Goal: Task Accomplishment & Management: Use online tool/utility

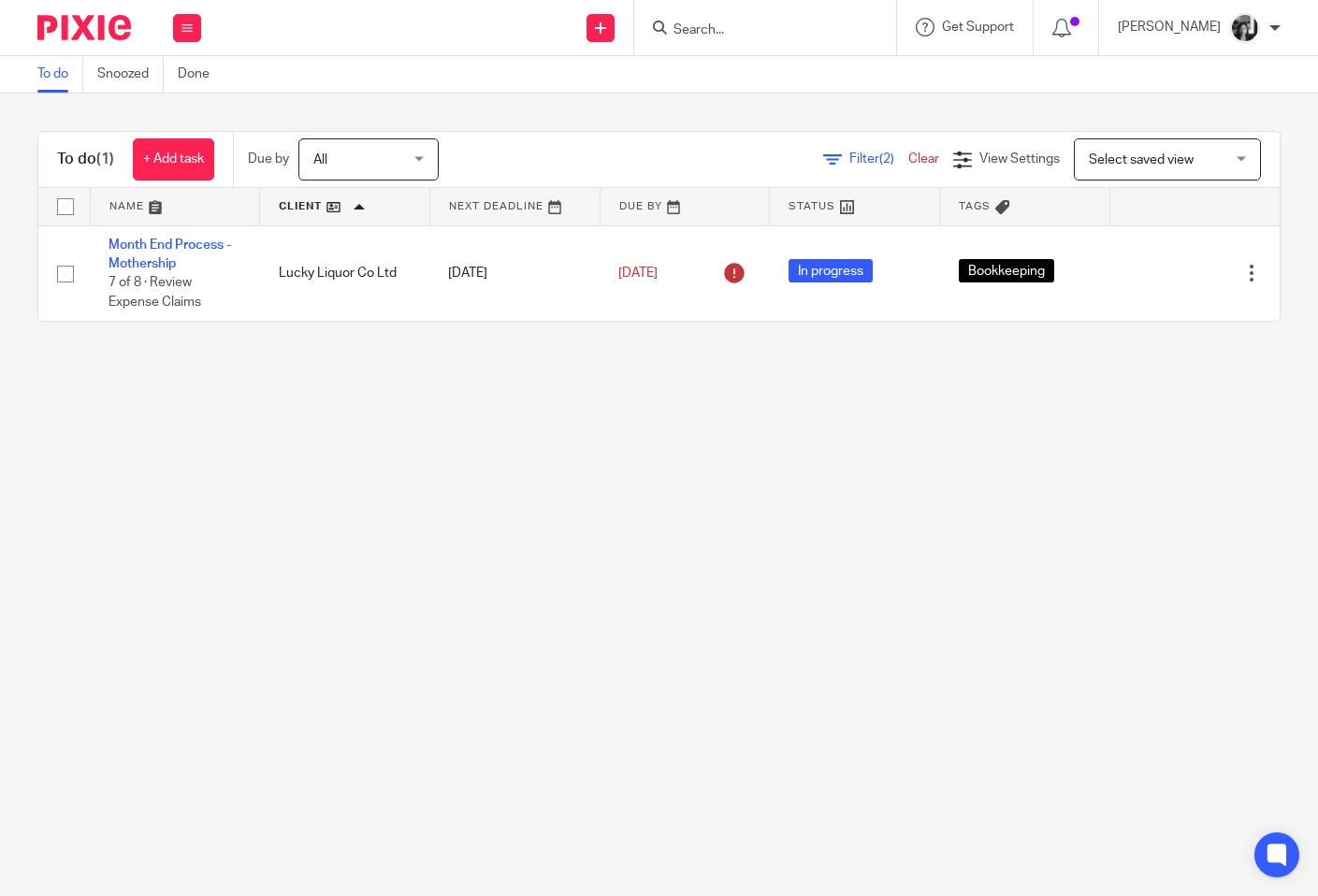
click at [850, 166] on span "Filter (2)" at bounding box center [878, 159] width 59 height 13
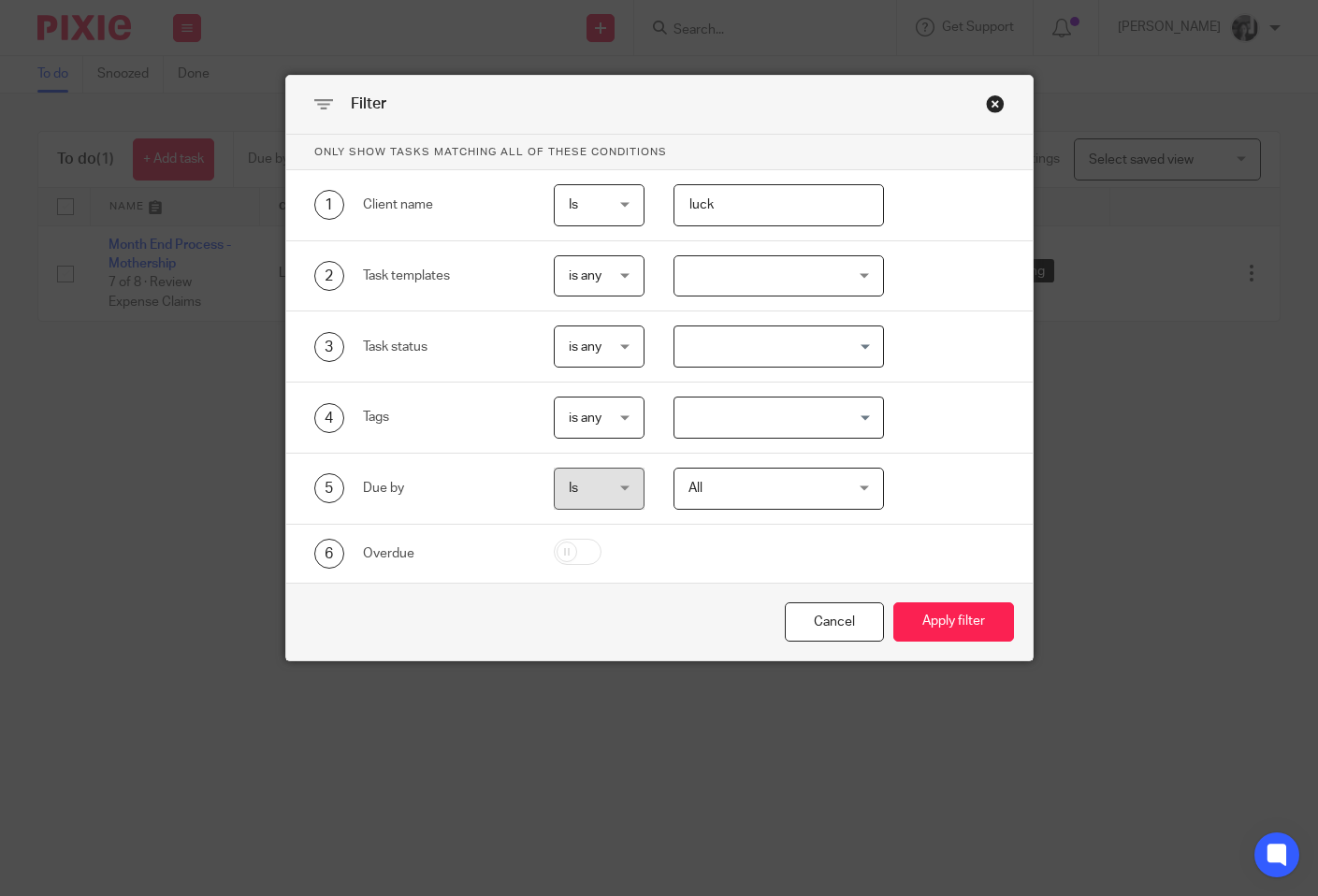
click at [777, 200] on input "luck" at bounding box center [778, 205] width 210 height 42
type input "l"
type input "red"
click at [893, 602] on button "Apply filter" at bounding box center [954, 622] width 121 height 41
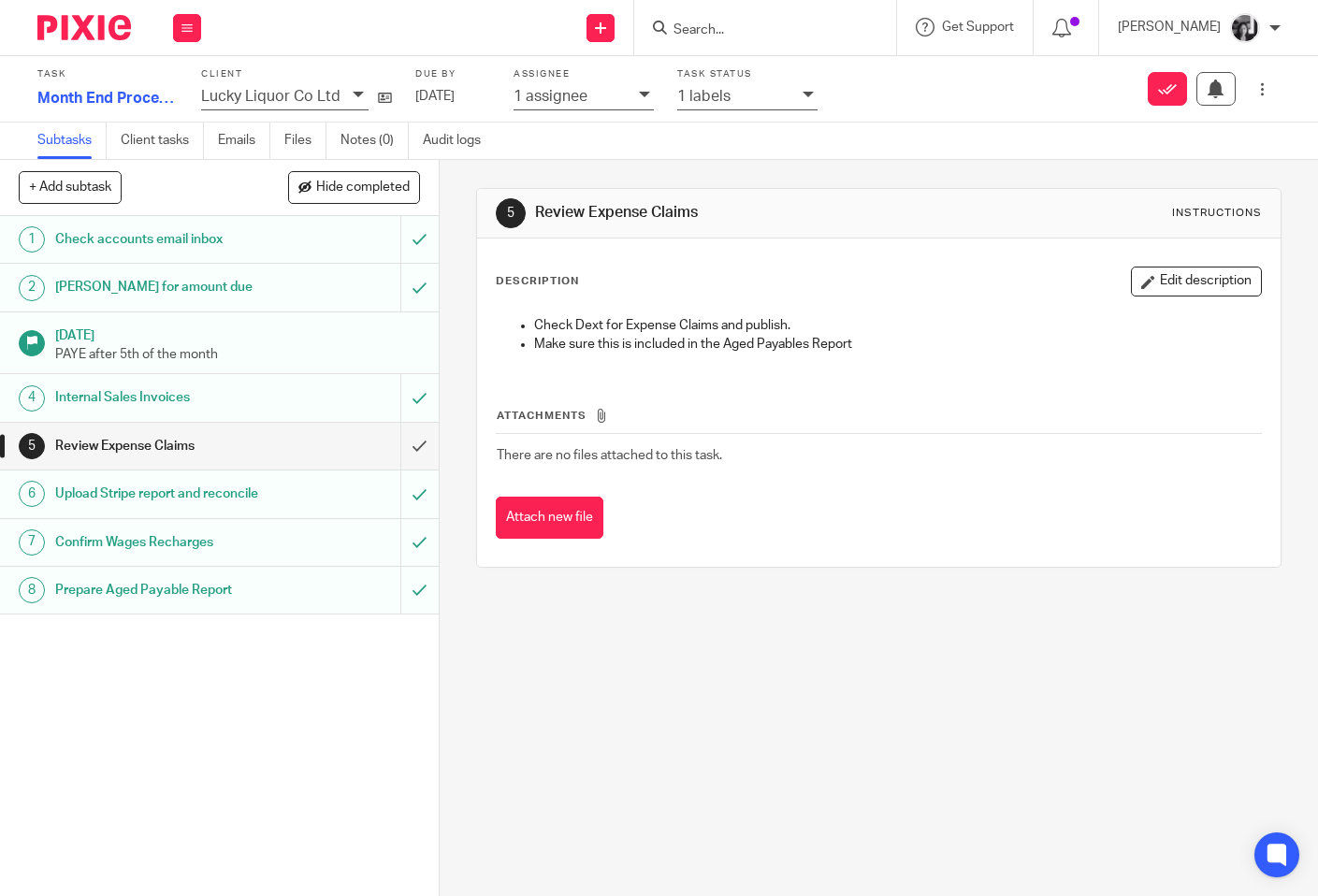
click at [816, 91] on div "Task status 1 labels" at bounding box center [758, 88] width 164 height 41
click at [809, 103] on div at bounding box center [809, 96] width 15 height 22
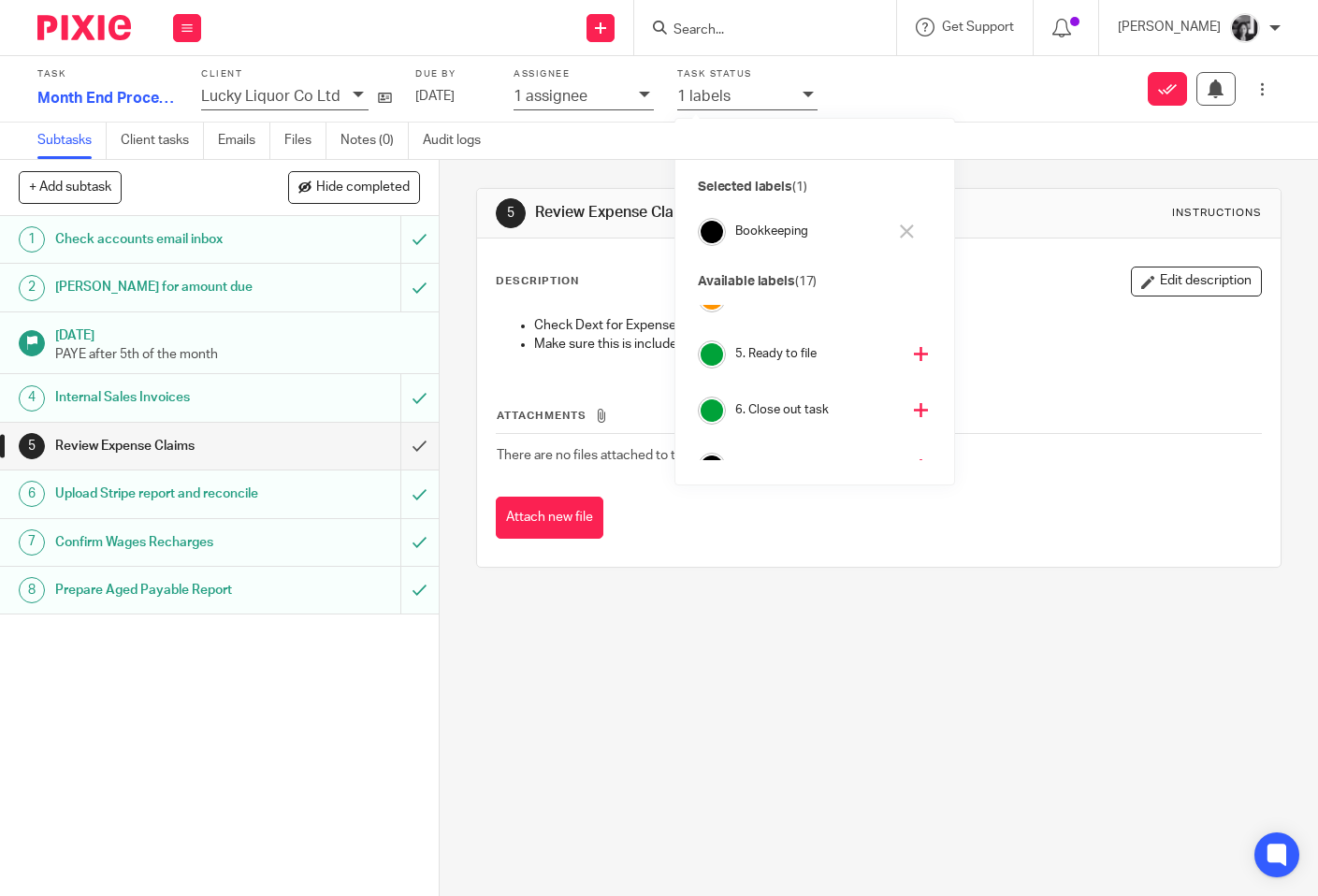
scroll to position [255, 0]
click at [914, 406] on icon at bounding box center [921, 407] width 14 height 14
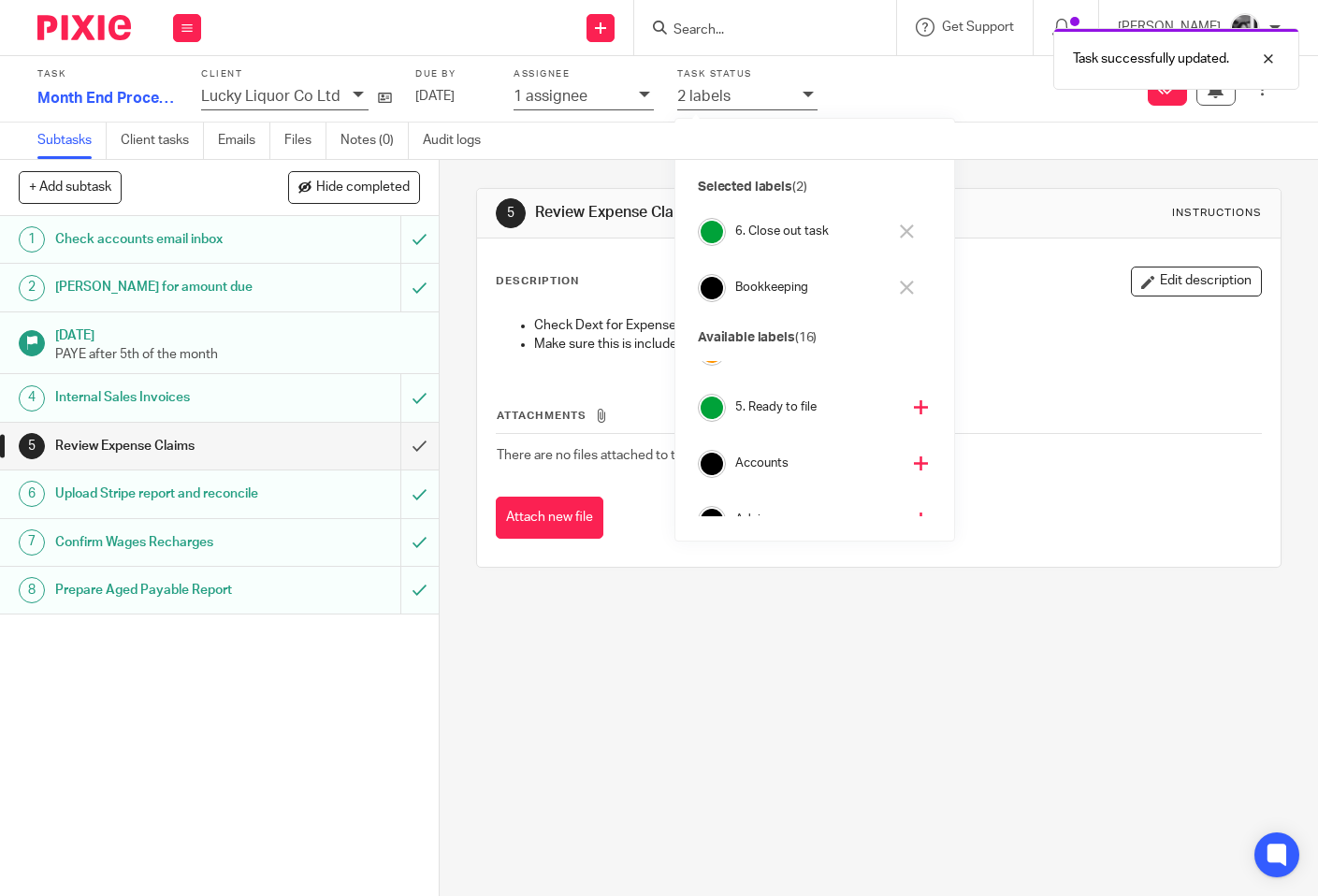
click at [454, 348] on div "5 Review Expense Claims Instructions Description Edit description Check Dext fo…" at bounding box center [878, 528] width 878 height 736
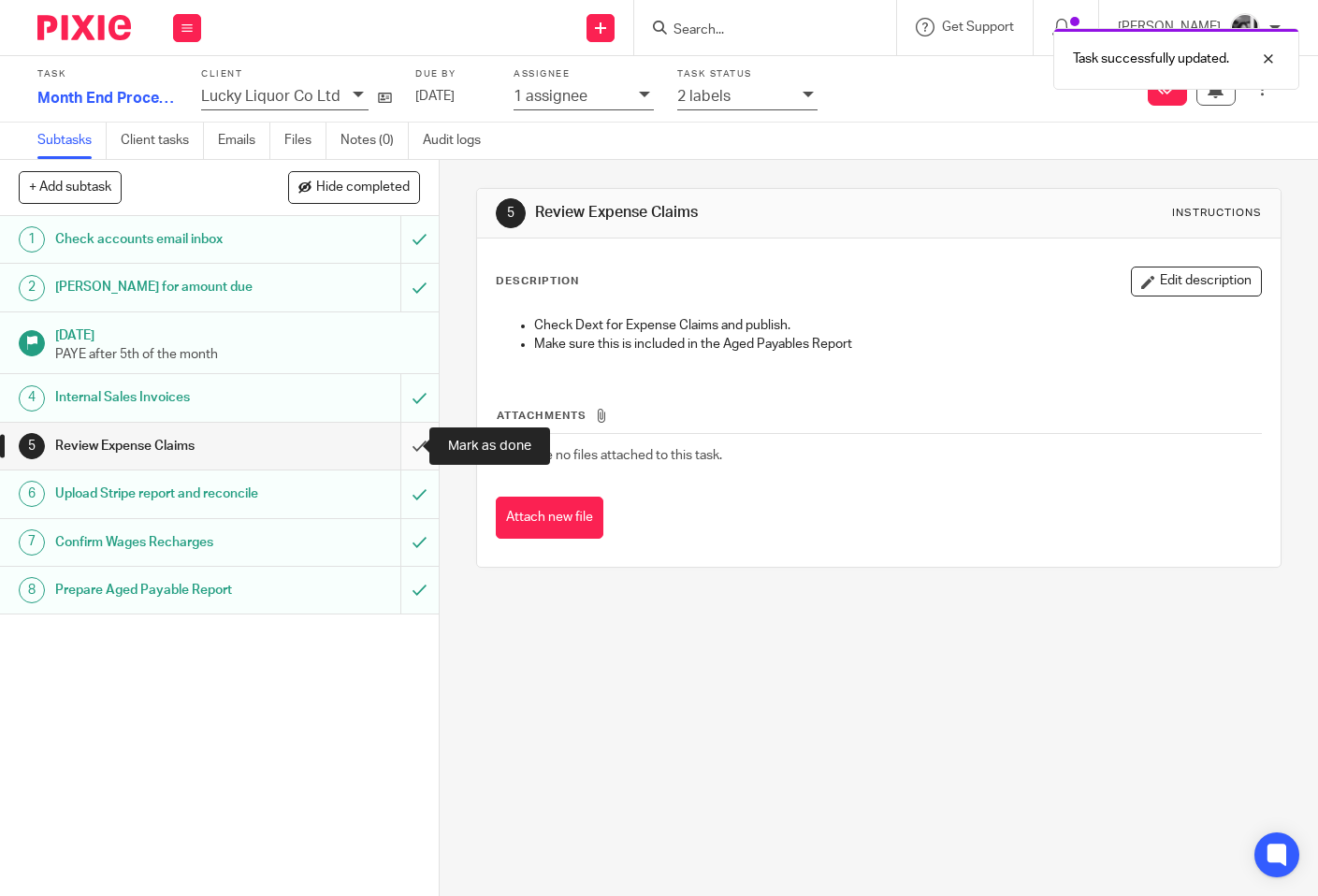
click at [400, 446] on input "submit" at bounding box center [219, 446] width 439 height 47
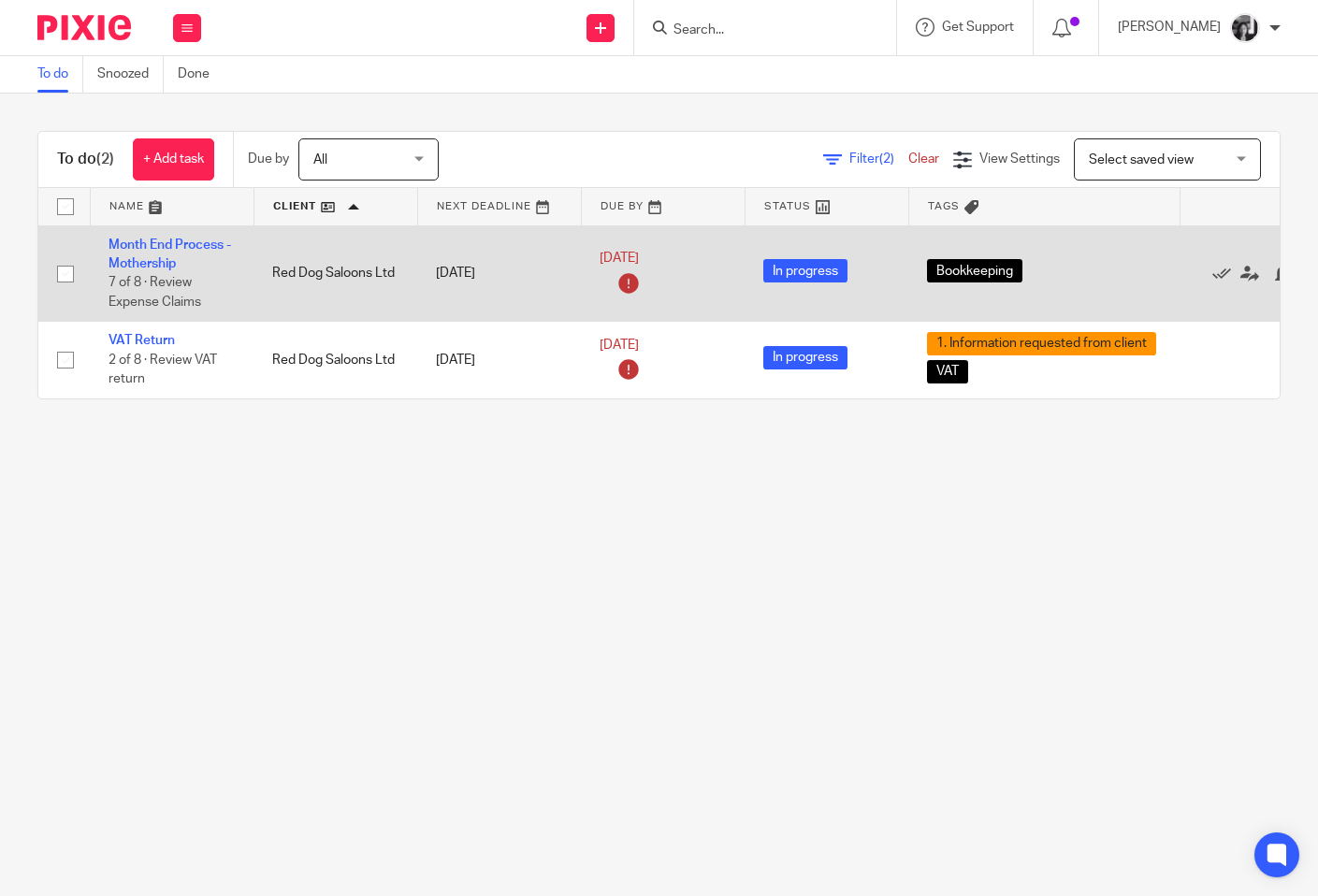
click at [147, 253] on td "Month End Process - Mothership 7 of 8 · Review Expense Claims" at bounding box center [171, 273] width 164 height 96
click at [143, 264] on link "Month End Process - Mothership" at bounding box center [169, 254] width 122 height 32
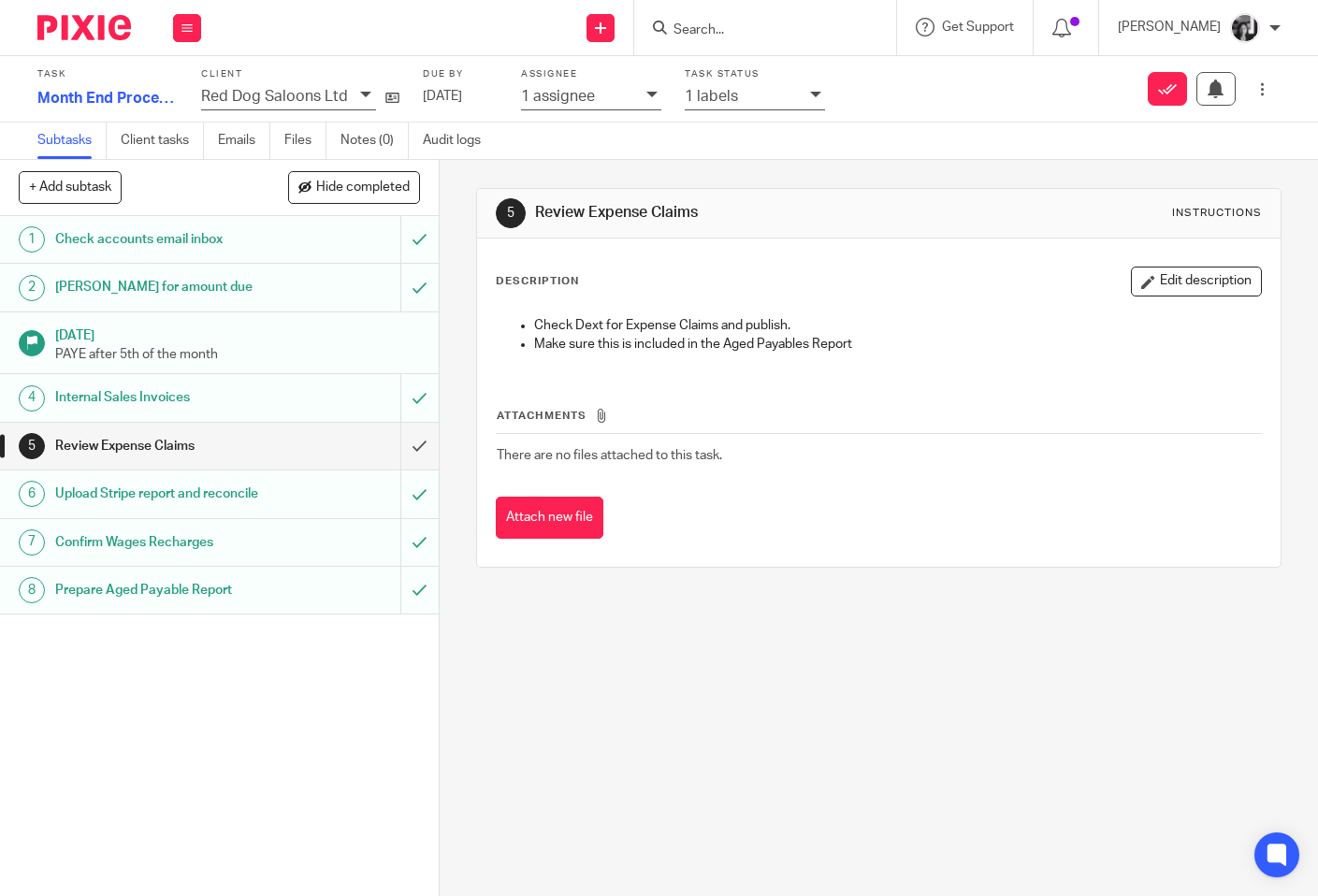
click at [813, 92] on icon at bounding box center [815, 94] width 11 height 11
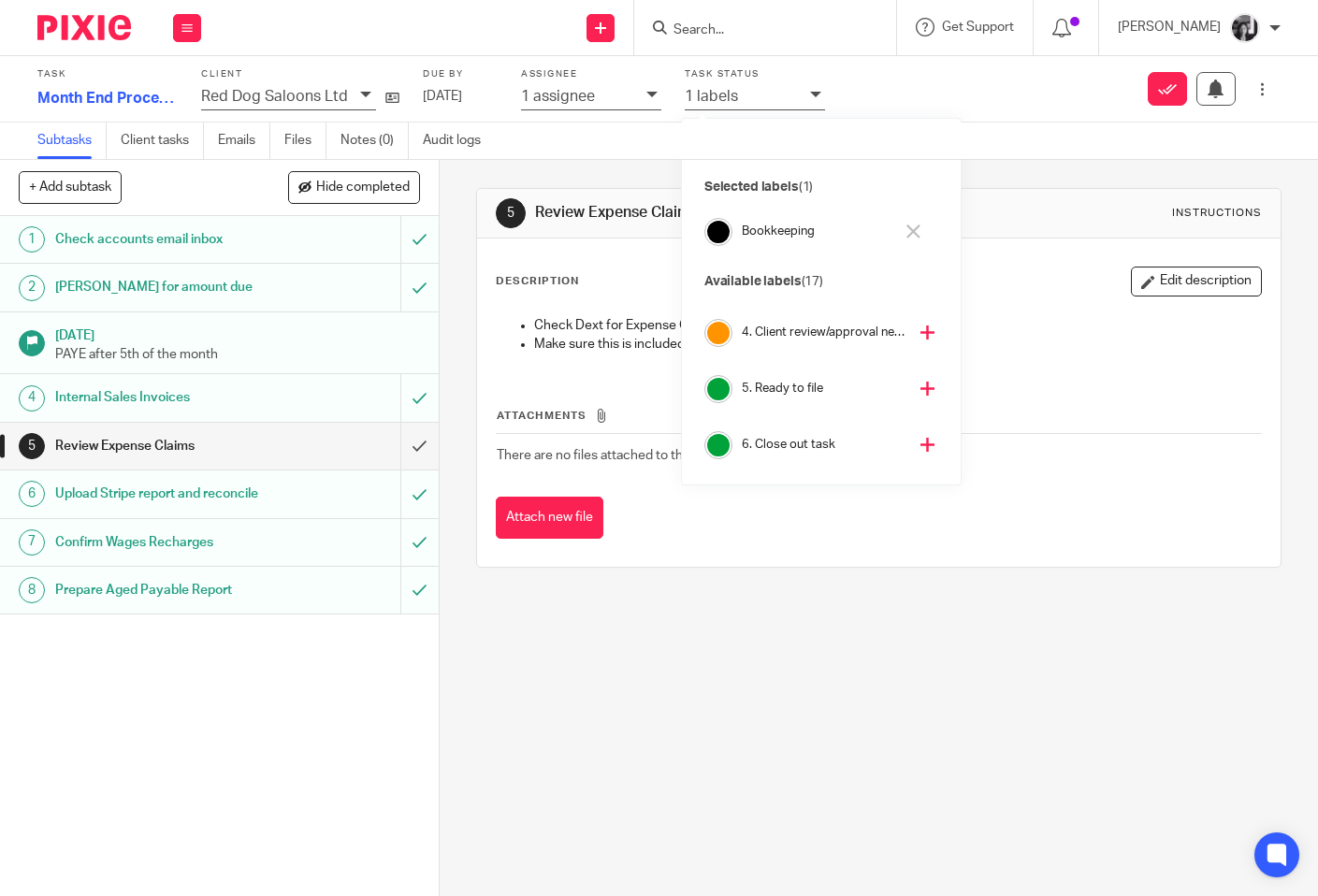
scroll to position [228, 0]
click at [920, 434] on icon at bounding box center [927, 435] width 14 height 14
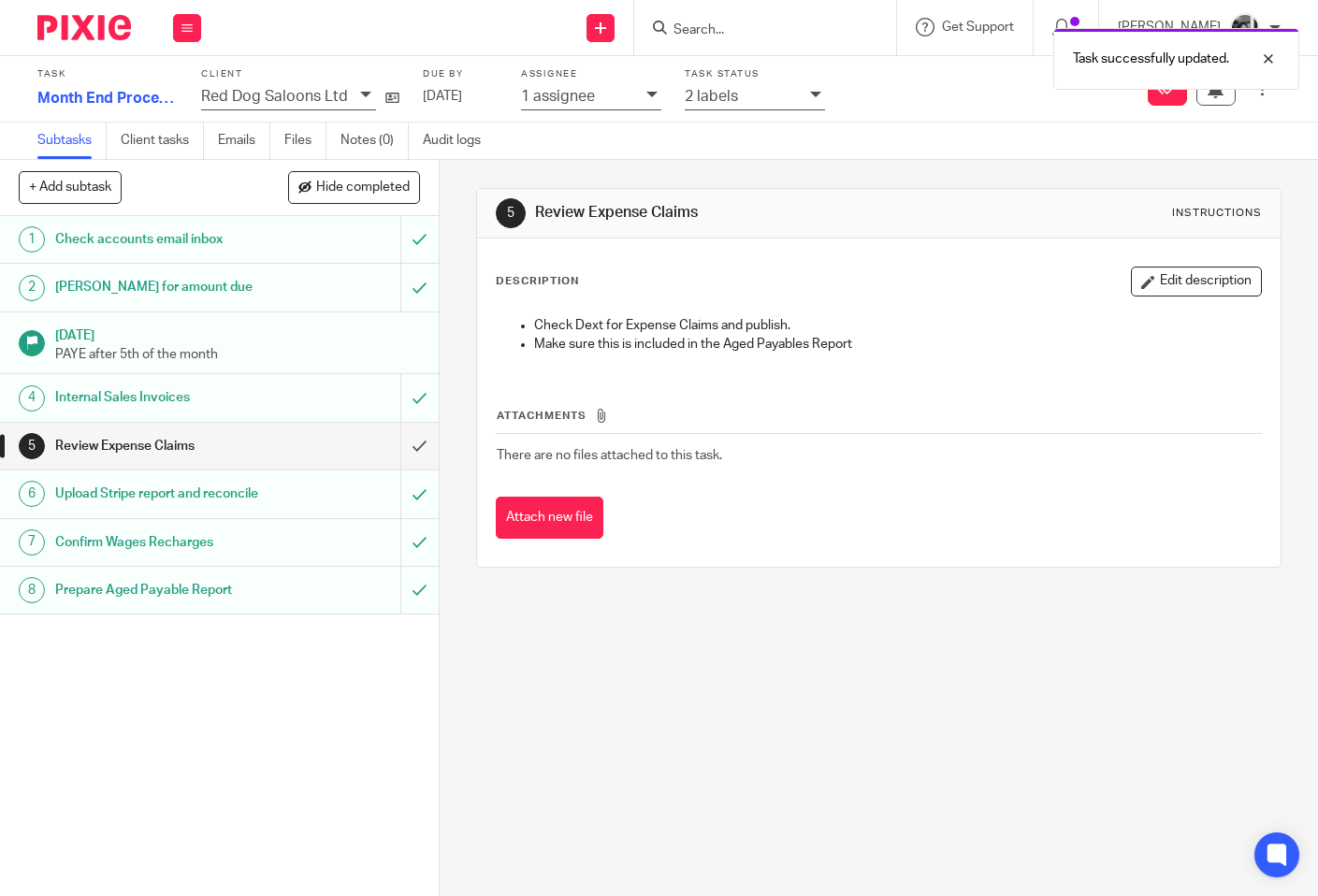
click at [442, 351] on div "5 Review Expense Claims Instructions Description Edit description Check Dext fo…" at bounding box center [878, 528] width 878 height 736
click at [395, 450] on input "submit" at bounding box center [219, 446] width 439 height 47
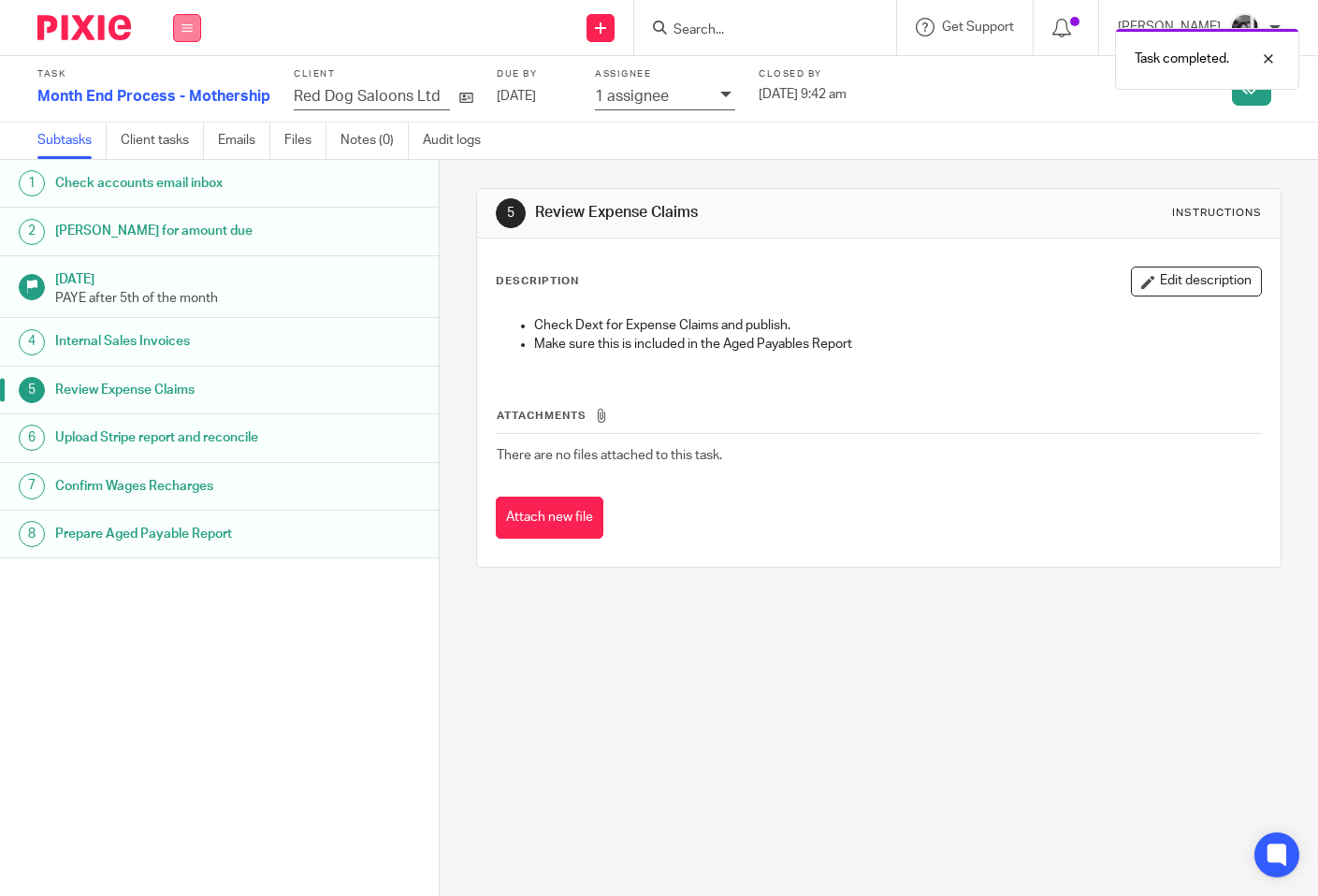
click at [191, 37] on button at bounding box center [187, 28] width 28 height 28
click at [165, 82] on link "Work" at bounding box center [178, 86] width 33 height 13
